Goal: Information Seeking & Learning: Check status

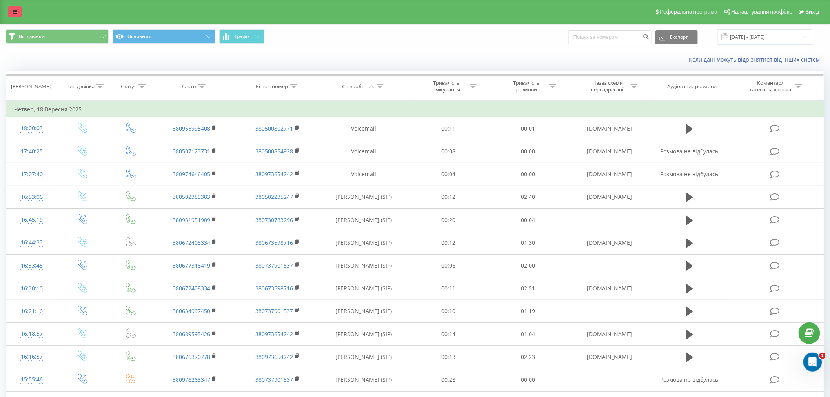
click at [13, 13] on icon at bounding box center [15, 11] width 5 height 5
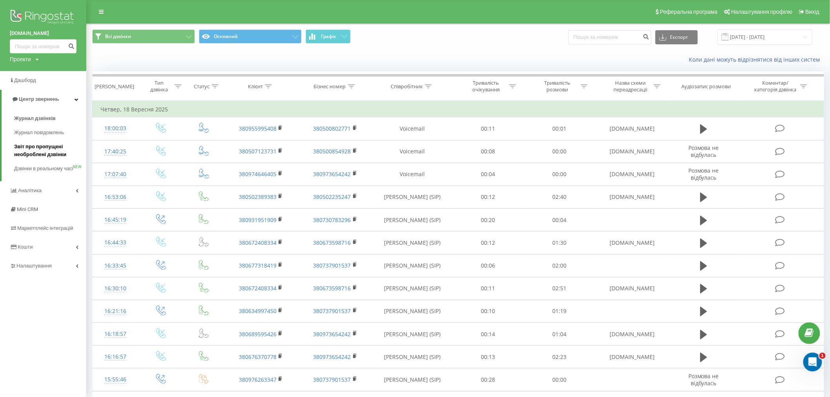
click at [50, 154] on span "Звіт про пропущені необроблені дзвінки" at bounding box center [48, 151] width 68 height 16
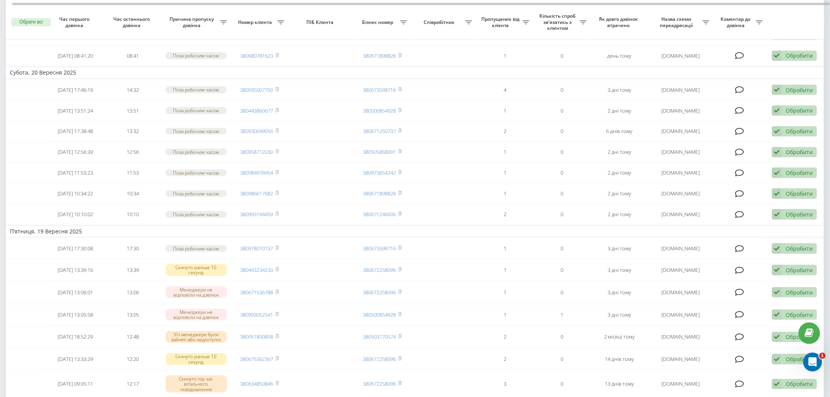
scroll to position [87, 0]
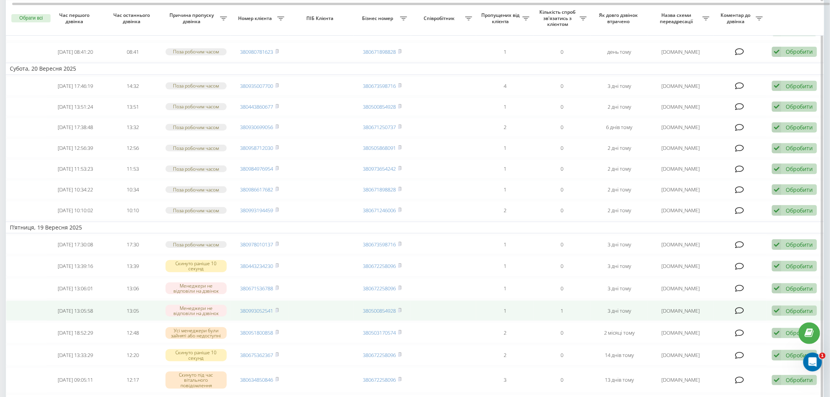
click at [773, 307] on icon at bounding box center [776, 311] width 9 height 11
click at [719, 335] on span "Зв'язався з клієнтом за допомогою іншого каналу" at bounding box center [743, 336] width 134 height 7
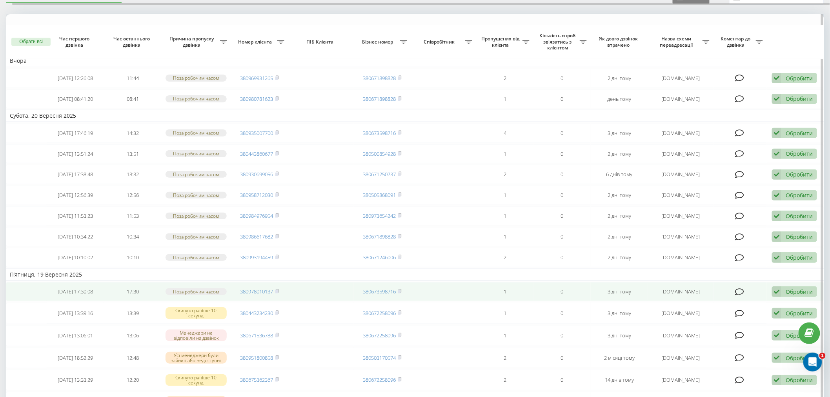
scroll to position [131, 0]
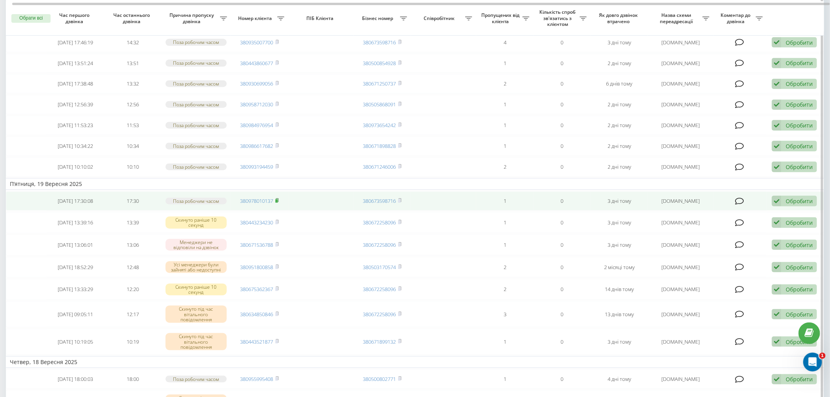
click at [278, 199] on rect at bounding box center [276, 201] width 2 height 4
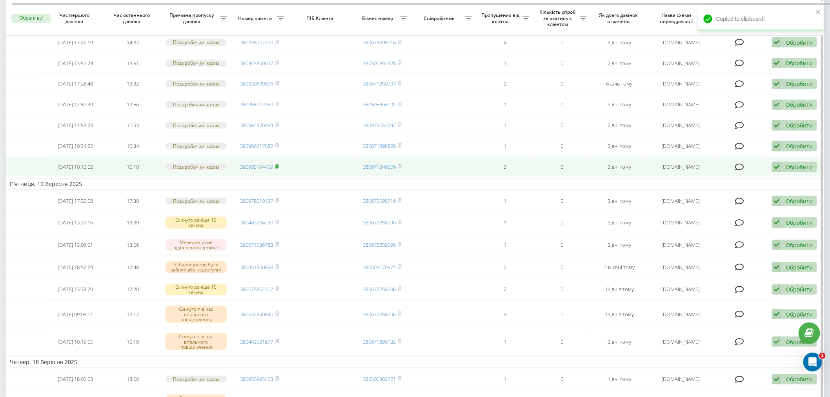
click at [279, 164] on icon at bounding box center [277, 166] width 4 height 5
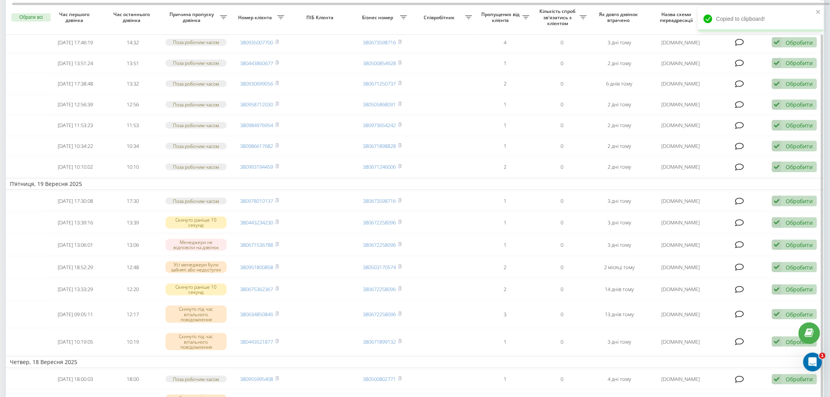
scroll to position [87, 0]
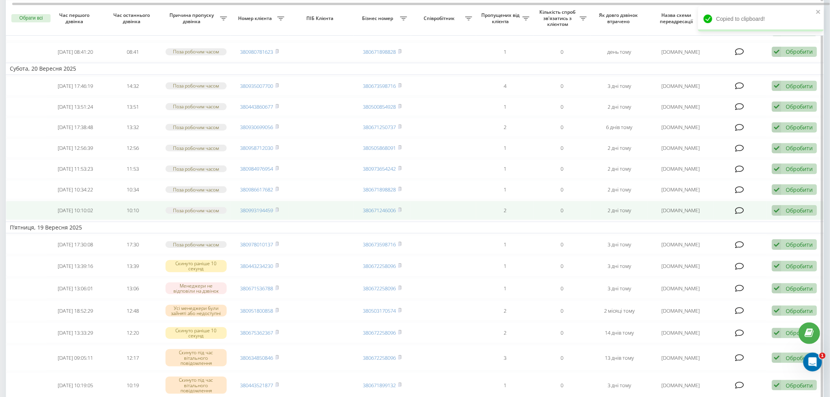
click at [775, 209] on icon at bounding box center [776, 210] width 9 height 11
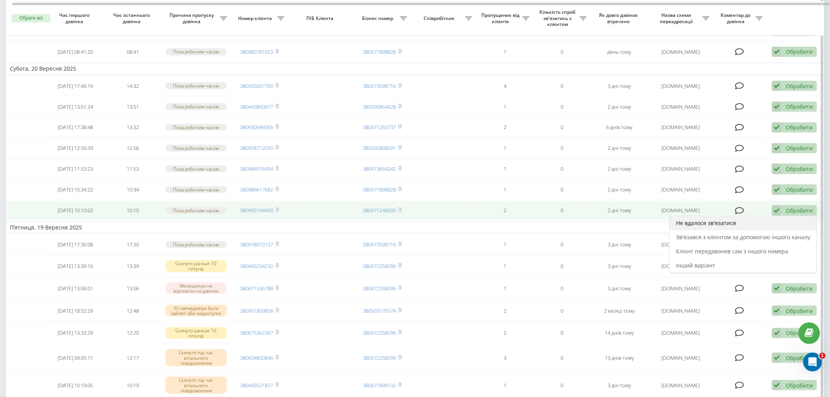
click at [747, 225] on div "Не вдалося зв'язатися" at bounding box center [743, 223] width 147 height 14
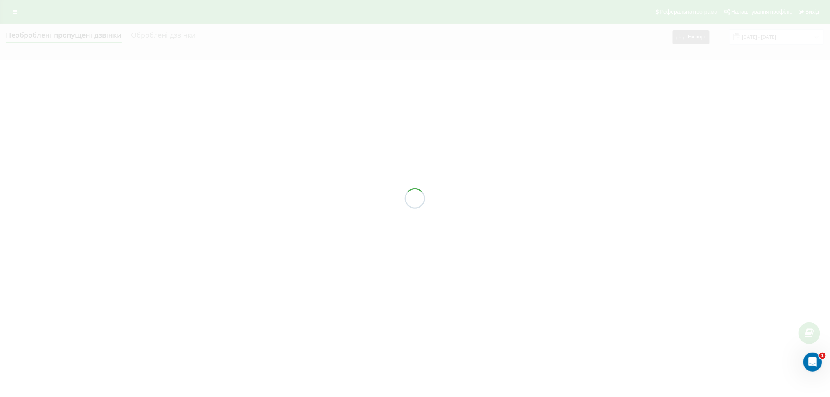
scroll to position [0, 0]
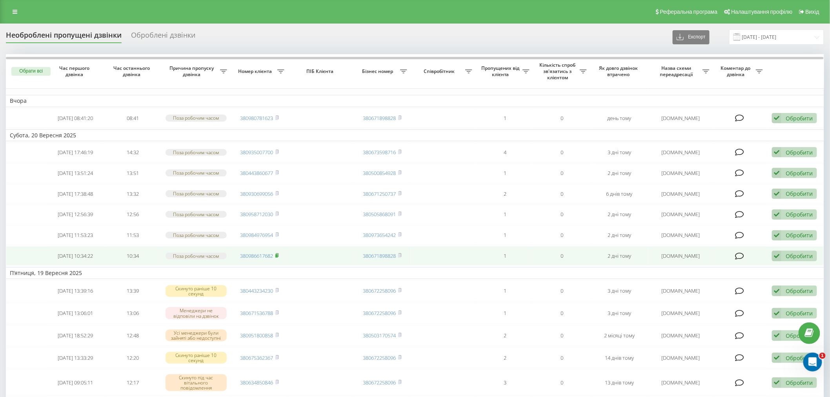
click at [278, 254] on rect at bounding box center [276, 256] width 2 height 4
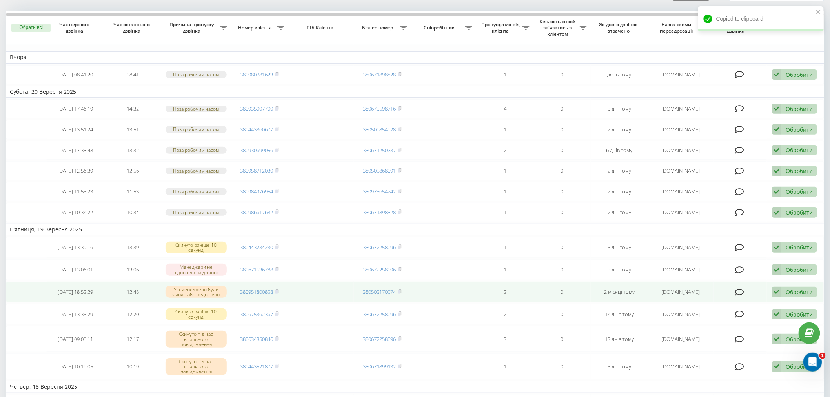
scroll to position [87, 0]
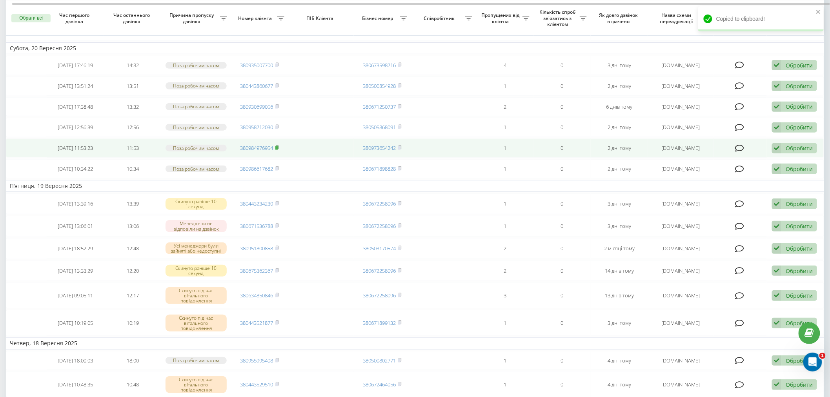
click at [277, 145] on icon at bounding box center [277, 147] width 4 height 5
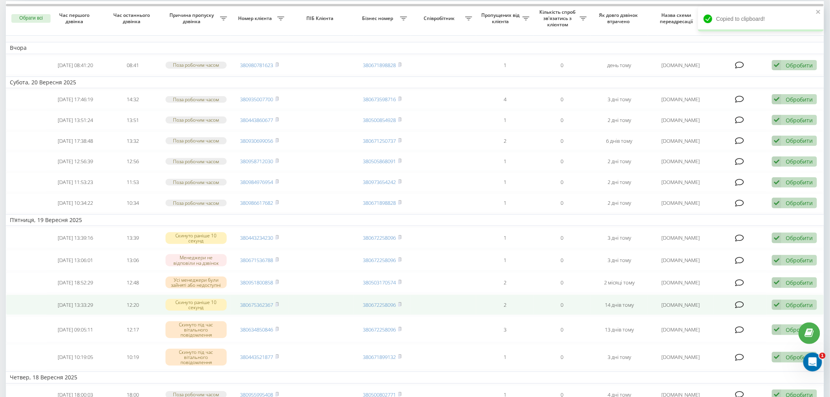
scroll to position [44, 0]
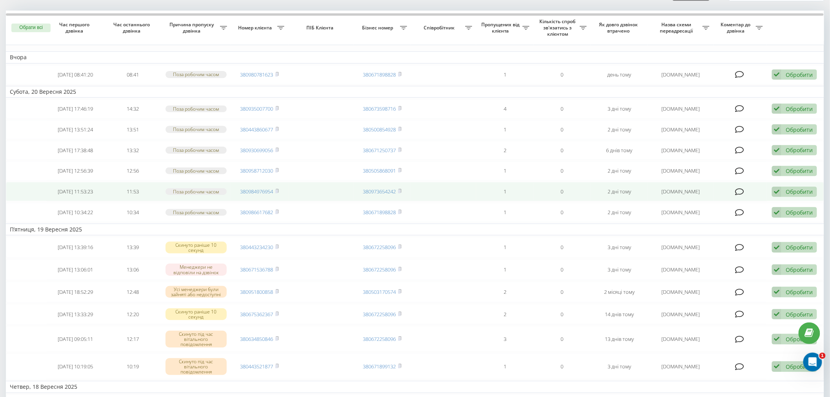
click at [775, 193] on icon at bounding box center [776, 192] width 9 height 11
click at [734, 203] on span "Не вдалося зв'язатися" at bounding box center [706, 203] width 60 height 7
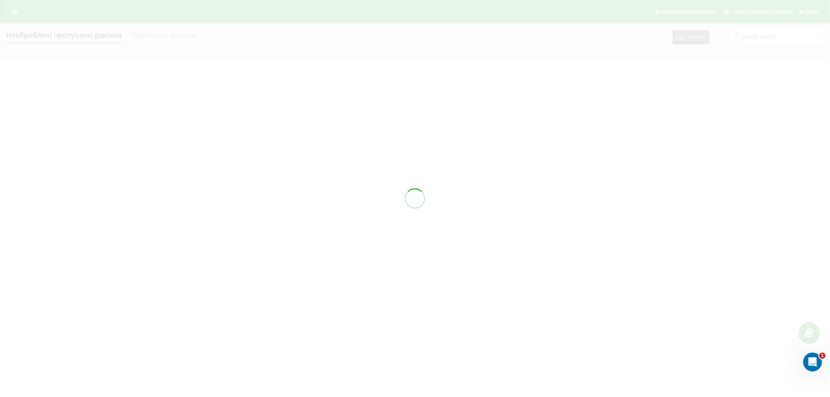
scroll to position [0, 0]
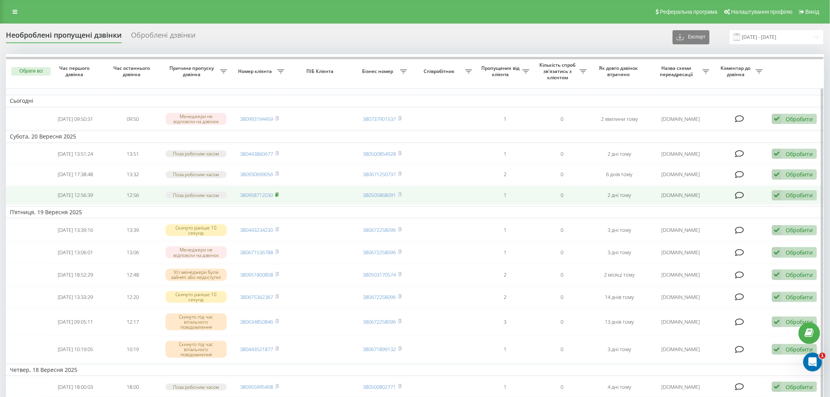
click at [278, 193] on rect at bounding box center [276, 195] width 2 height 4
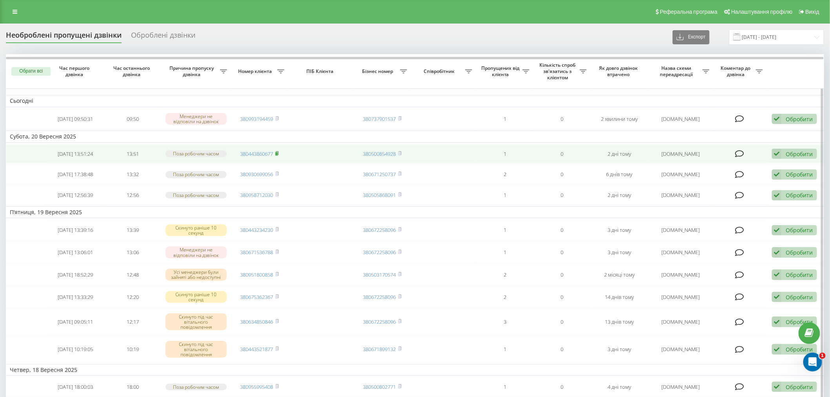
click at [277, 153] on rect at bounding box center [276, 154] width 2 height 4
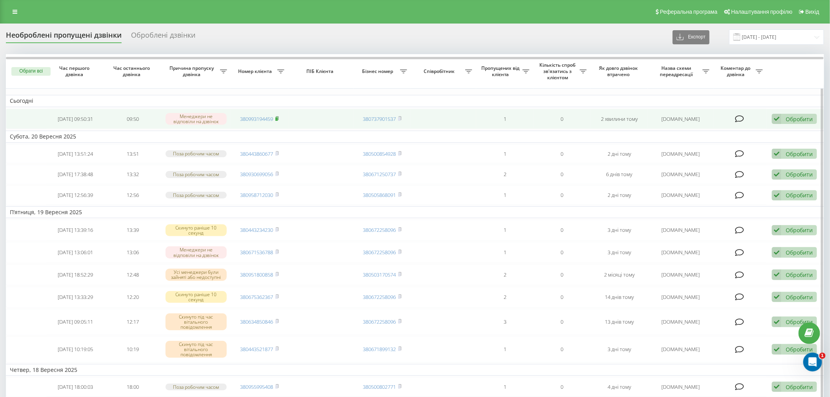
click at [279, 118] on icon at bounding box center [277, 118] width 4 height 5
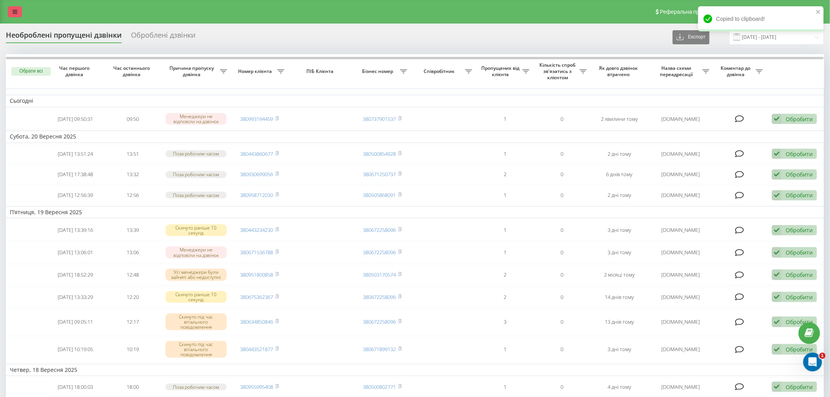
click at [11, 16] on link at bounding box center [15, 11] width 14 height 11
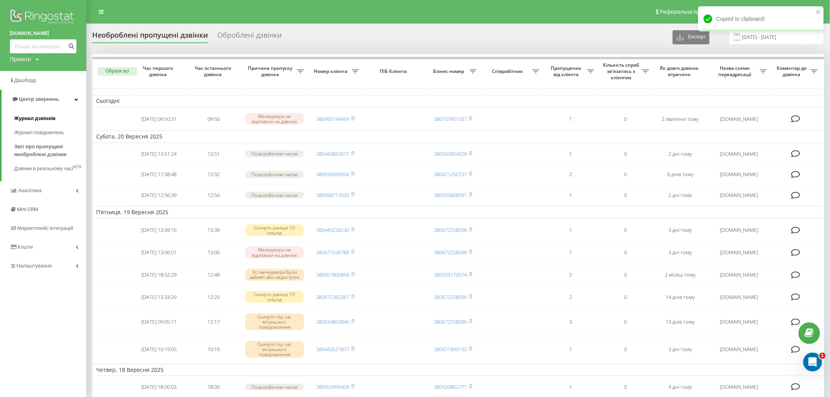
click at [40, 116] on span "Журнал дзвінків" at bounding box center [35, 119] width 42 height 8
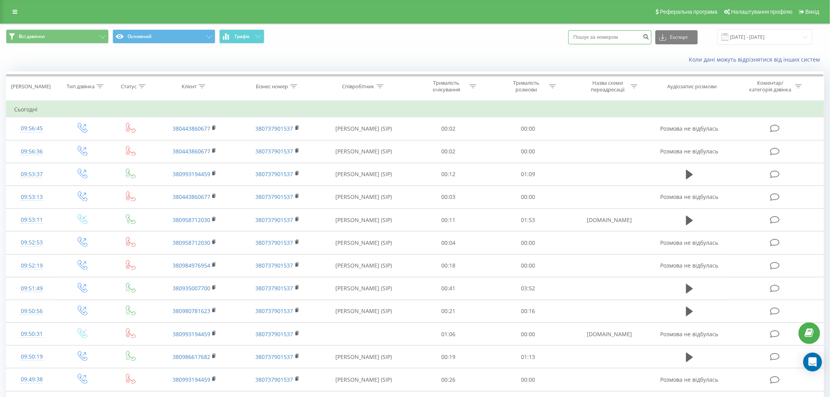
click at [617, 44] on input at bounding box center [609, 37] width 83 height 14
click at [612, 38] on input at bounding box center [609, 37] width 83 height 14
paste input "380993194459"
type input "380993194459"
click at [650, 36] on icon "submit" at bounding box center [646, 35] width 7 height 5
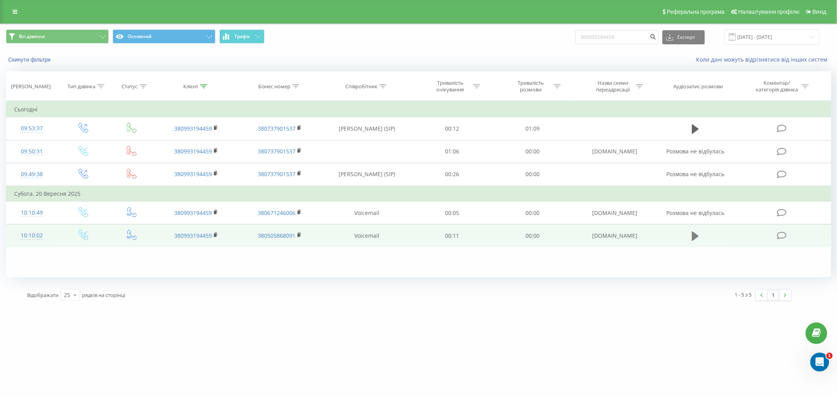
click at [698, 241] on icon at bounding box center [694, 236] width 7 height 11
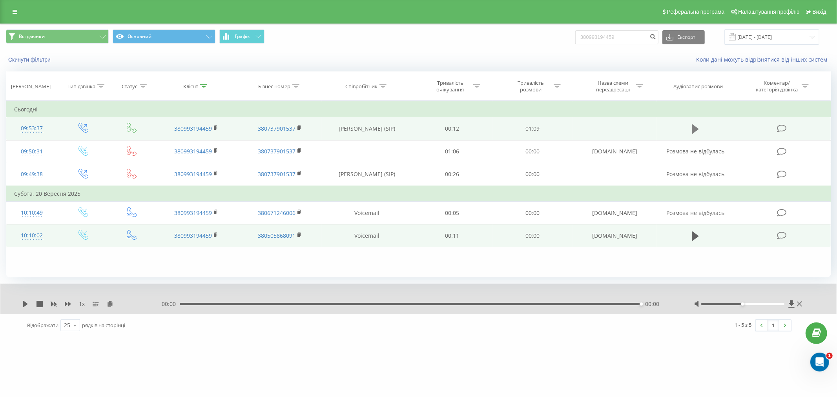
click at [693, 130] on icon at bounding box center [694, 128] width 7 height 9
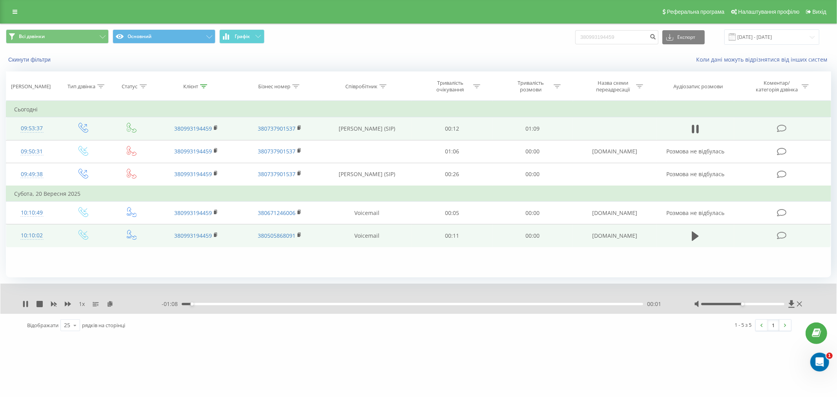
click at [238, 302] on div "- 01:08 00:01 00:01" at bounding box center [418, 304] width 513 height 8
click at [244, 304] on div "00:09" at bounding box center [412, 304] width 461 height 2
click at [286, 305] on div "- 00:59 00:09 00:09" at bounding box center [418, 304] width 513 height 8
click at [275, 304] on div "00:14" at bounding box center [412, 304] width 461 height 2
click at [297, 304] on div "00:17" at bounding box center [412, 304] width 461 height 2
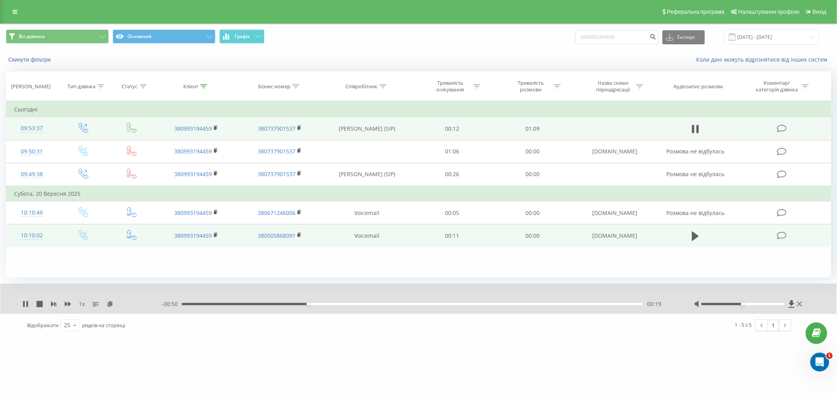
drag, startPoint x: 312, startPoint y: 304, endPoint x: 322, endPoint y: 304, distance: 10.2
click at [313, 304] on div "00:19" at bounding box center [412, 304] width 461 height 2
click at [326, 304] on div "00:21" at bounding box center [412, 304] width 461 height 2
click at [342, 304] on div "00:24" at bounding box center [412, 304] width 461 height 2
click at [350, 304] on div "00:24" at bounding box center [412, 304] width 461 height 2
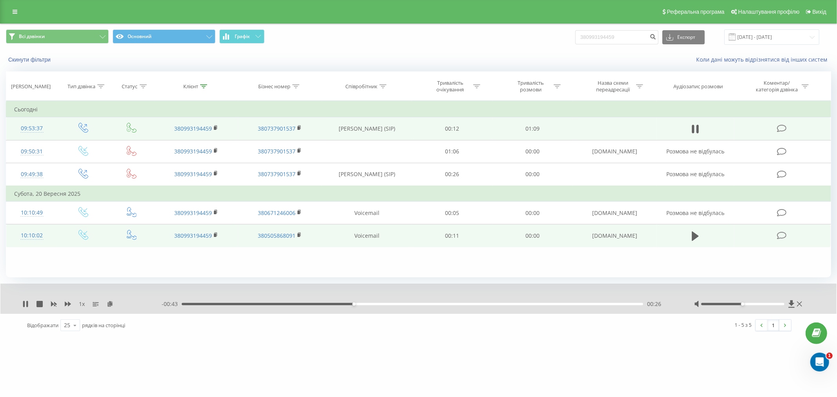
click at [357, 304] on div "00:26" at bounding box center [412, 304] width 461 height 2
click at [24, 304] on icon at bounding box center [24, 304] width 2 height 6
click at [25, 302] on icon at bounding box center [25, 304] width 6 height 6
click at [414, 303] on div "00:35" at bounding box center [412, 304] width 461 height 2
click at [382, 304] on div "00:30" at bounding box center [412, 304] width 461 height 2
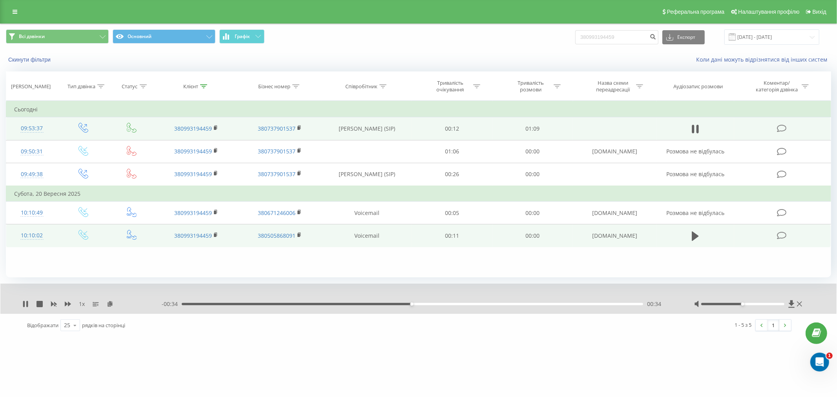
click at [29, 303] on div "1 x" at bounding box center [91, 304] width 139 height 8
click at [26, 307] on icon at bounding box center [25, 304] width 6 height 6
click at [182, 304] on div "00:00" at bounding box center [412, 304] width 461 height 2
click at [28, 303] on icon at bounding box center [25, 304] width 6 height 6
click at [26, 302] on icon at bounding box center [25, 304] width 6 height 6
